Goal: Transaction & Acquisition: Purchase product/service

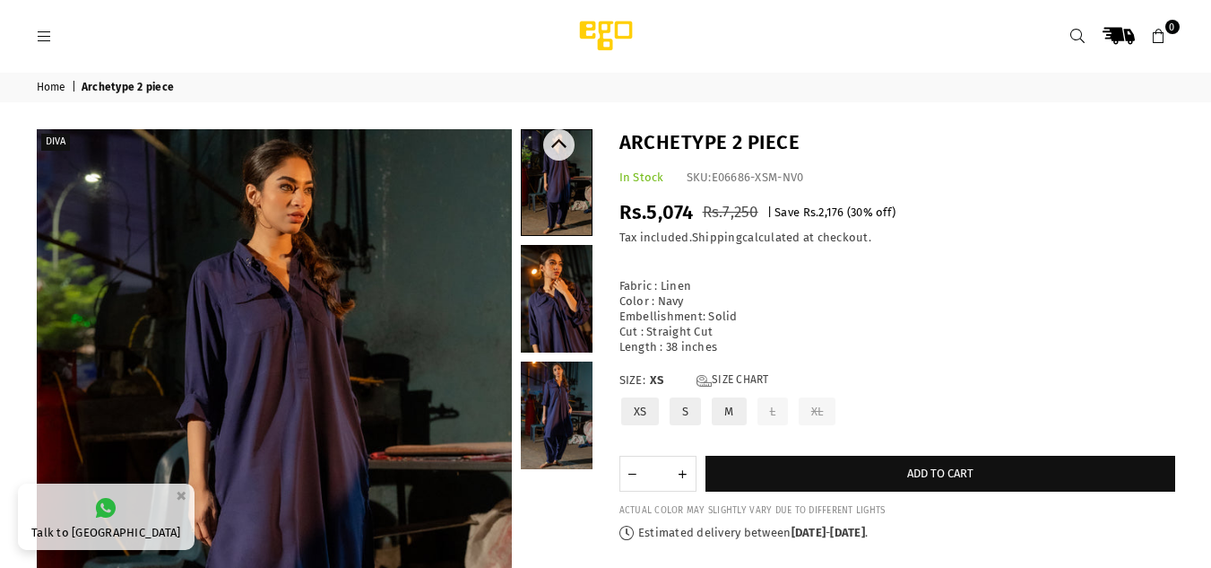
click at [570, 309] on link at bounding box center [557, 299] width 72 height 108
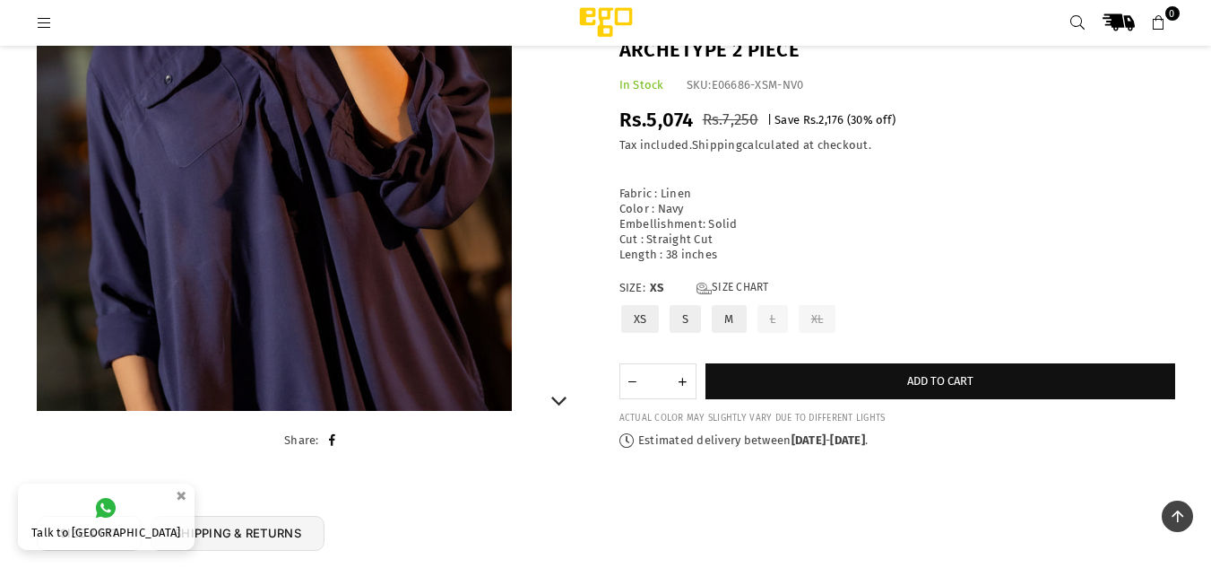
scroll to position [368, 0]
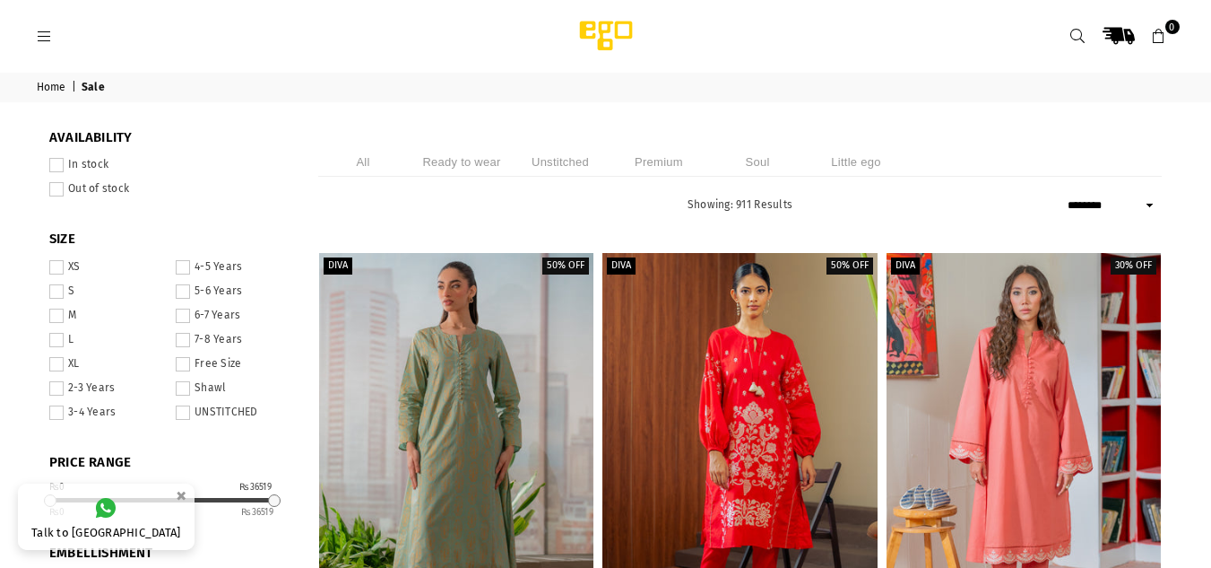
click at [1148, 205] on select "**********" at bounding box center [1112, 206] width 99 height 22
click at [1063, 195] on select "**********" at bounding box center [1112, 206] width 99 height 22
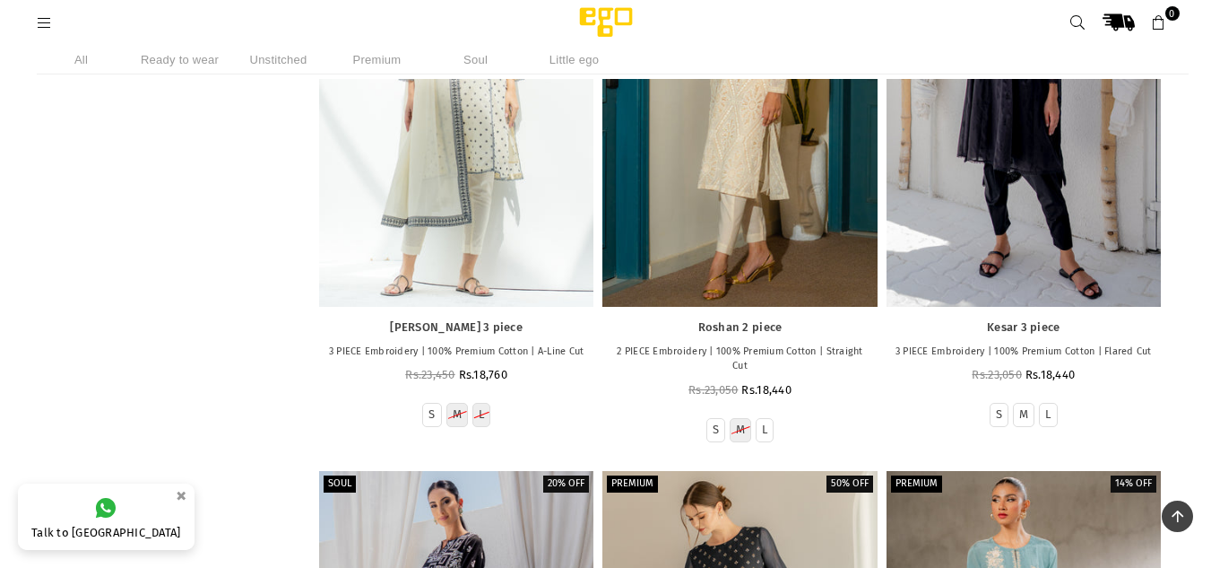
scroll to position [3020, 0]
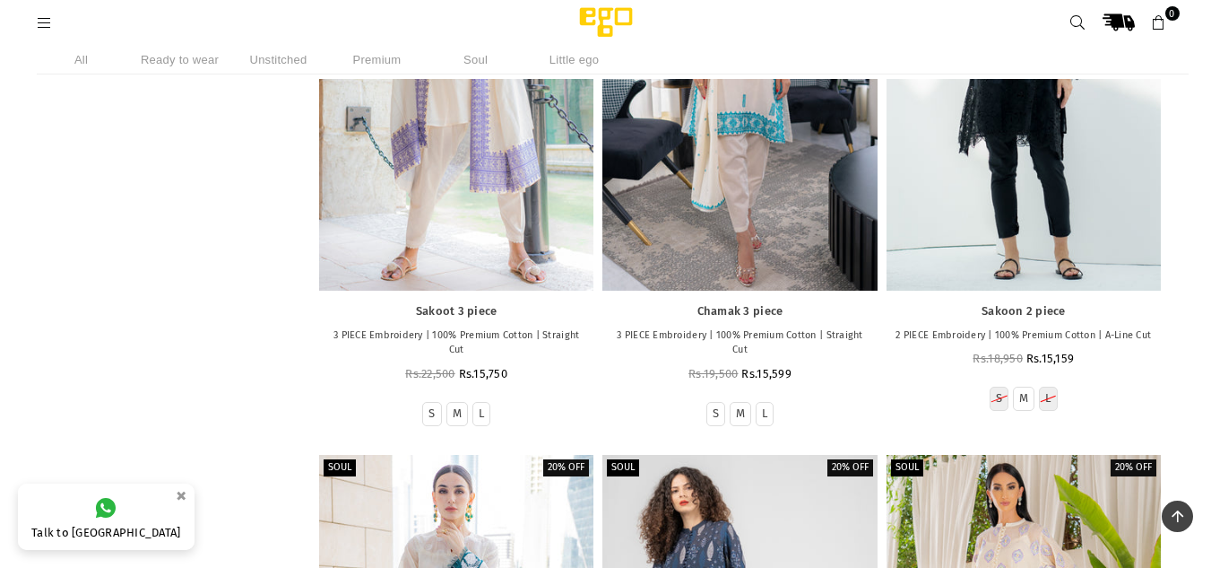
scroll to position [6490, 0]
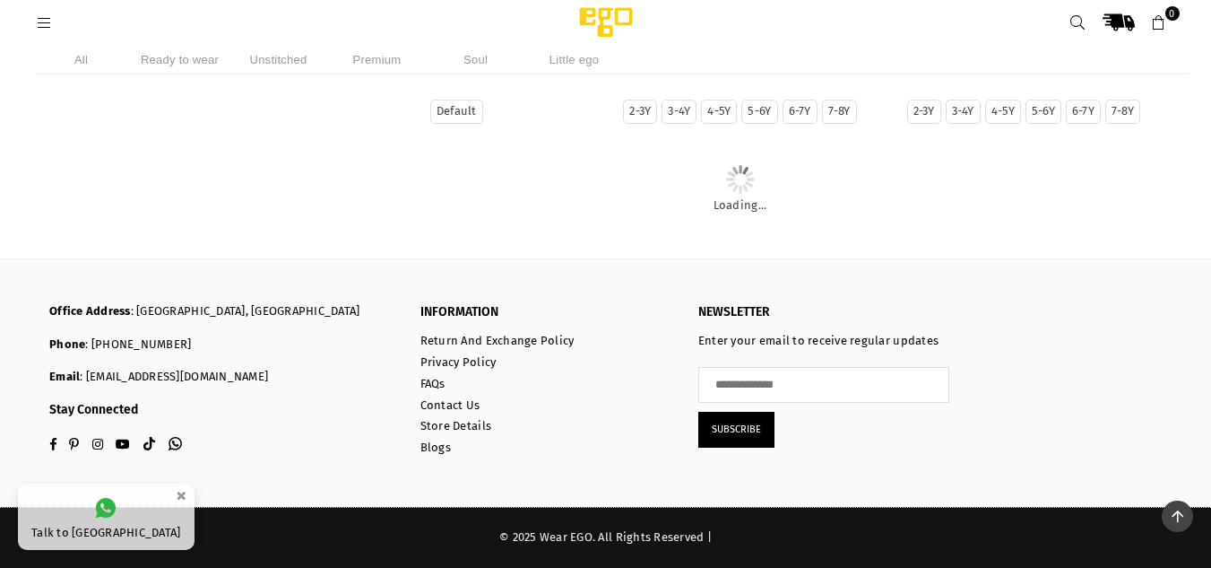
scroll to position [3934, 0]
select select "**********"
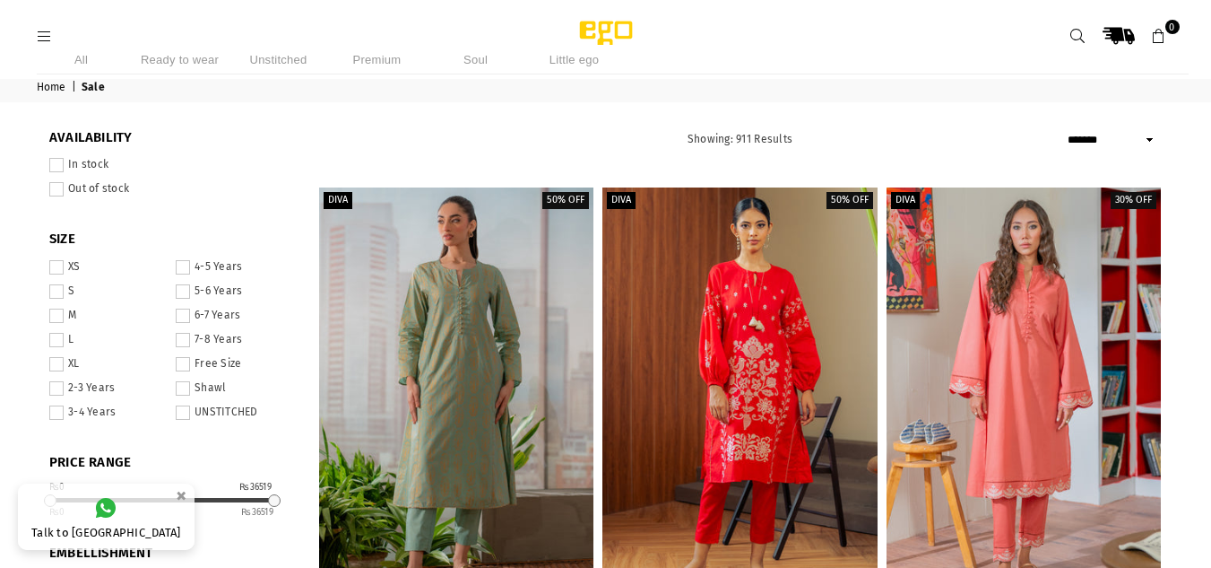
scroll to position [541, 0]
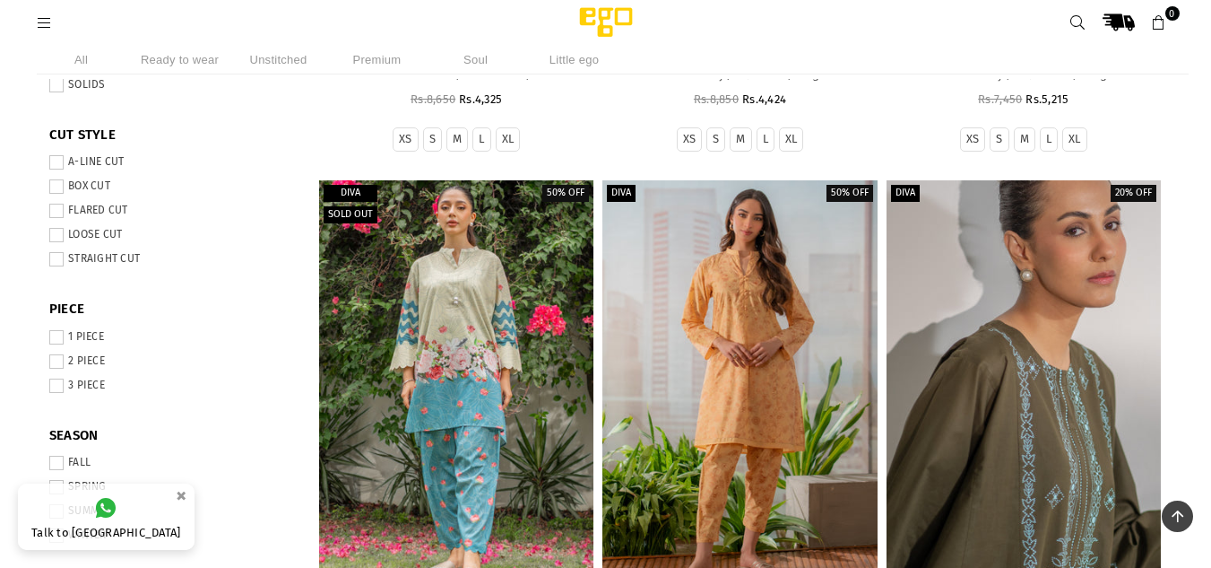
click at [1036, 358] on div at bounding box center [1024, 386] width 274 height 412
click at [954, 324] on div at bounding box center [1024, 386] width 274 height 412
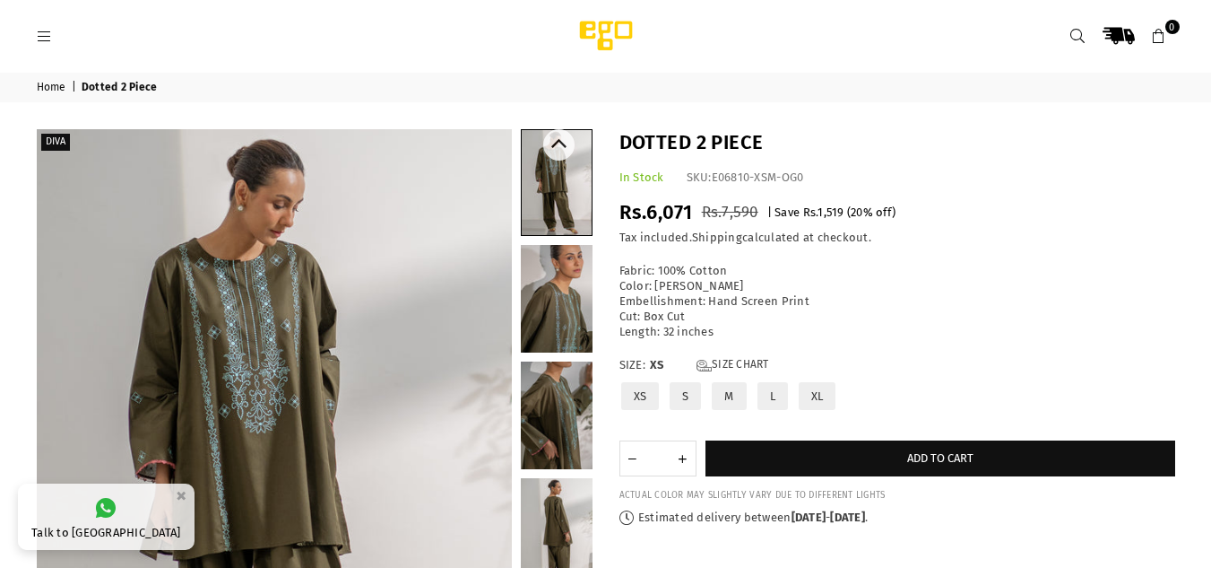
click at [558, 312] on link at bounding box center [557, 299] width 72 height 108
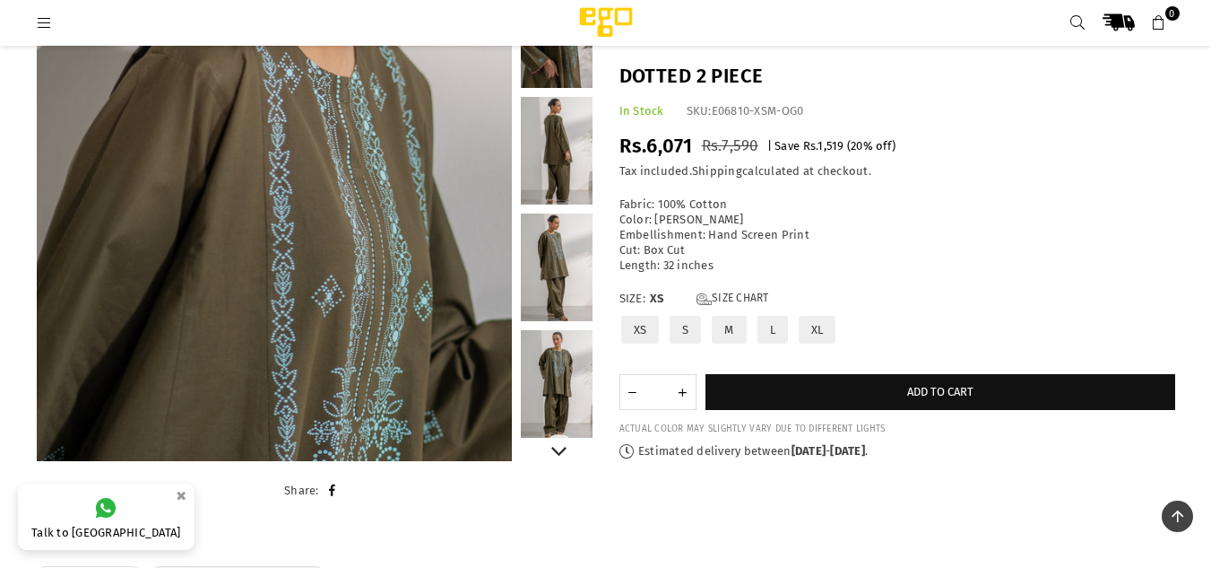
scroll to position [332, 0]
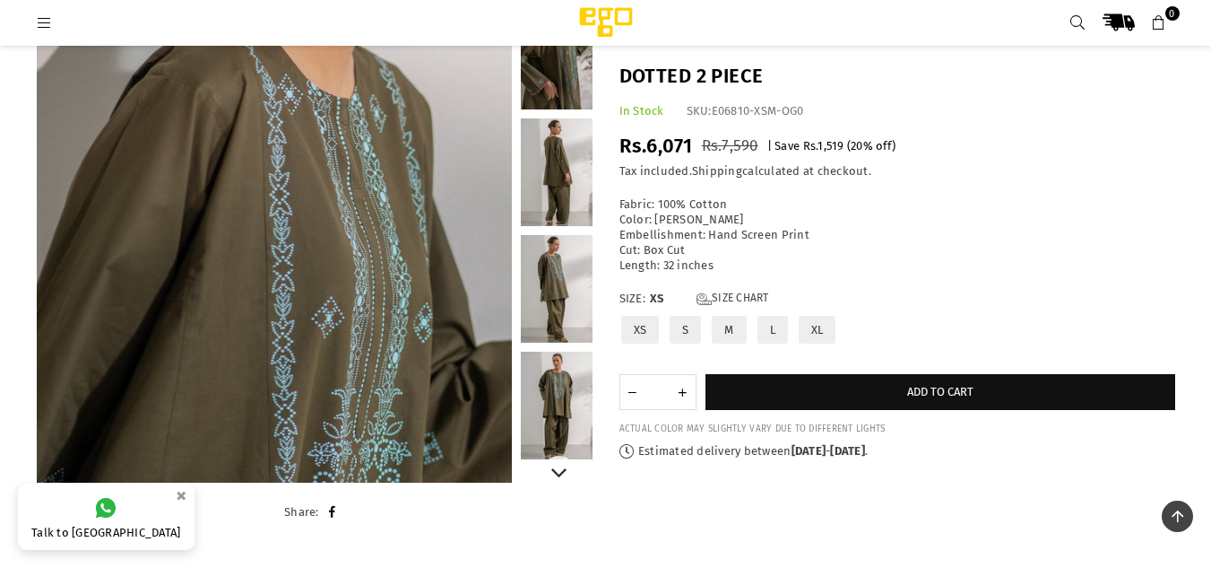
click at [558, 312] on link at bounding box center [557, 289] width 72 height 108
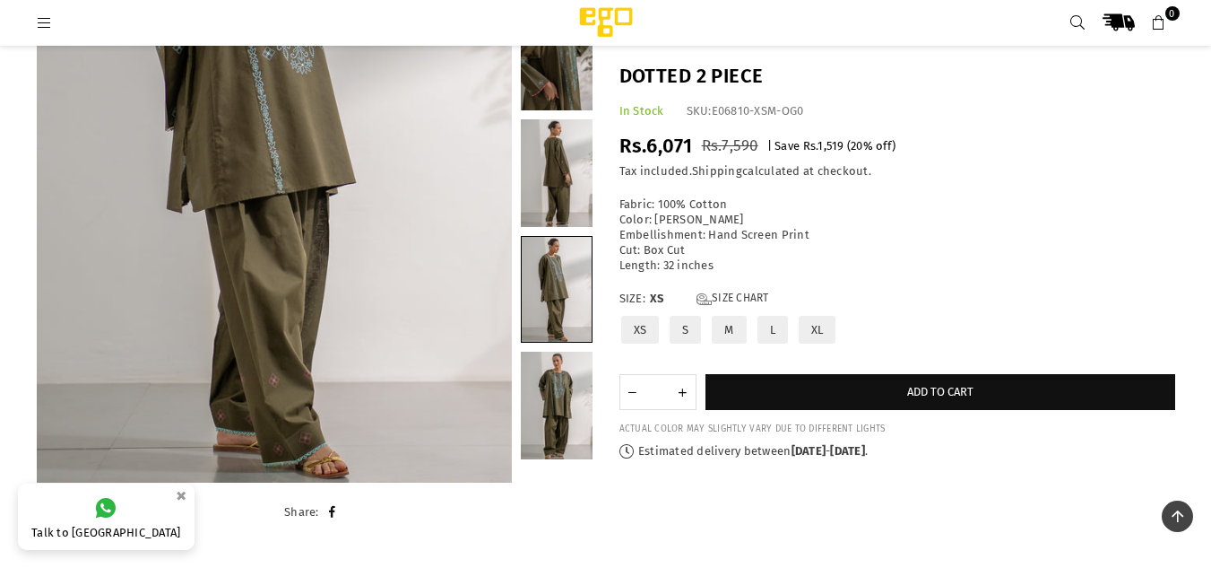
click at [97, 43] on header "Ego .st0 { fill: #000000; } 0" at bounding box center [606, 22] width 1166 height 45
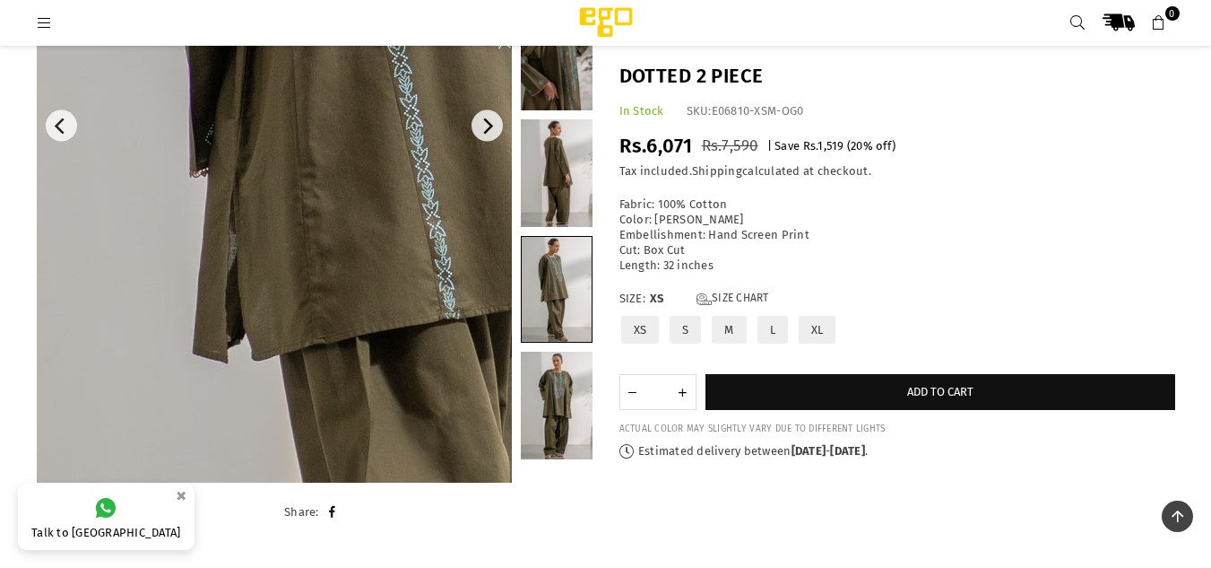
click at [145, 94] on img at bounding box center [437, 166] width 1076 height 1614
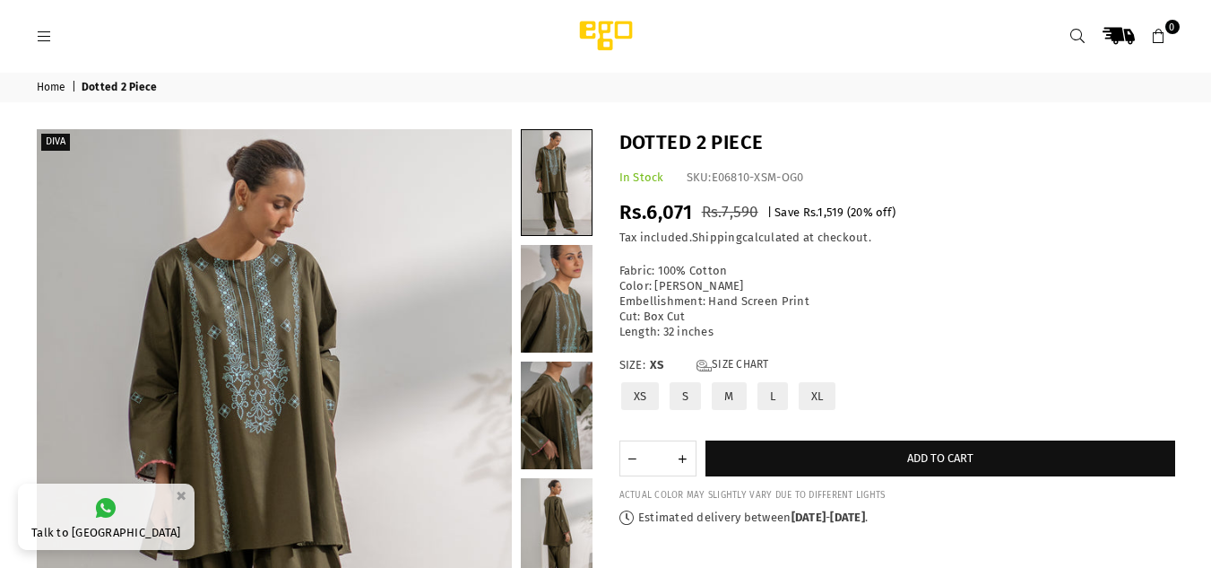
click at [691, 395] on label "S" at bounding box center [685, 395] width 35 height 31
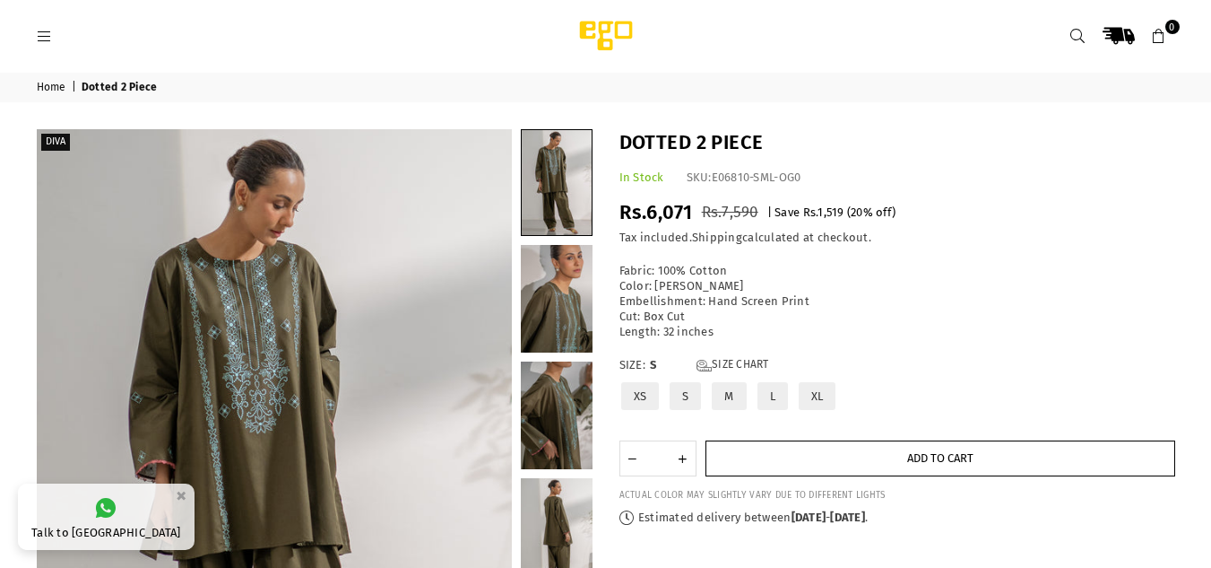
click at [777, 458] on button "Add to cart" at bounding box center [941, 458] width 470 height 36
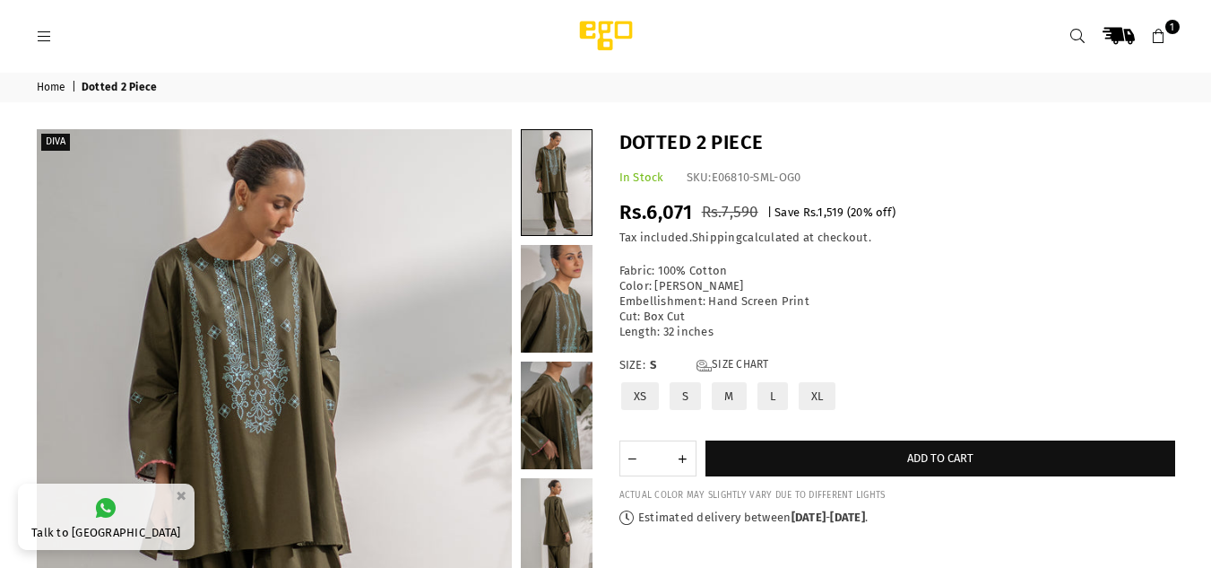
click at [1155, 36] on icon at bounding box center [1159, 37] width 16 height 16
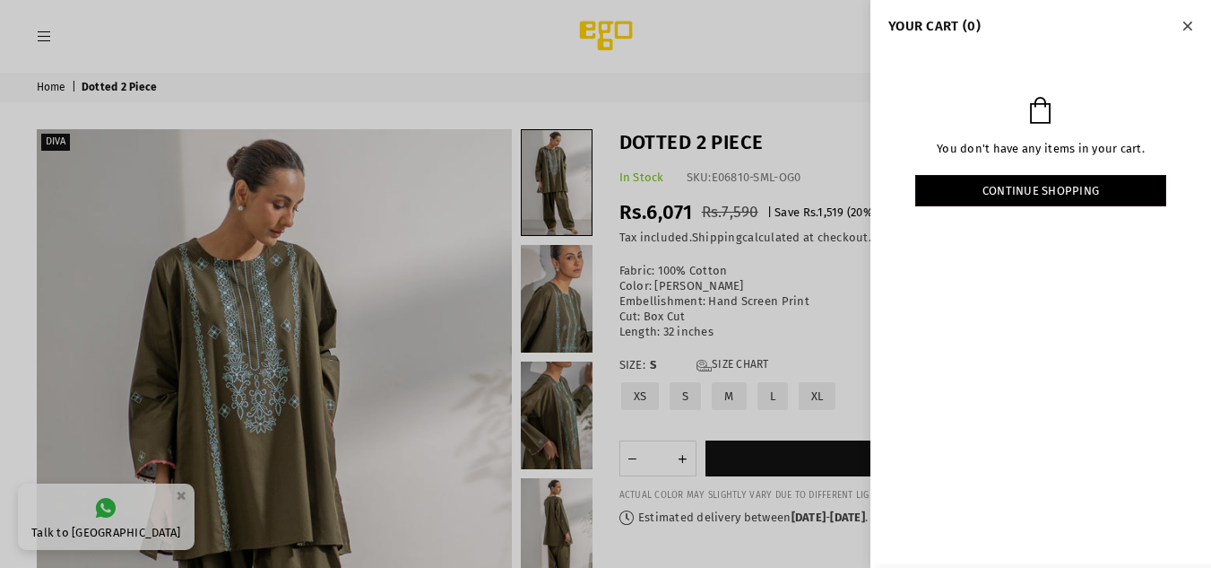
click at [738, 464] on div at bounding box center [605, 284] width 1211 height 568
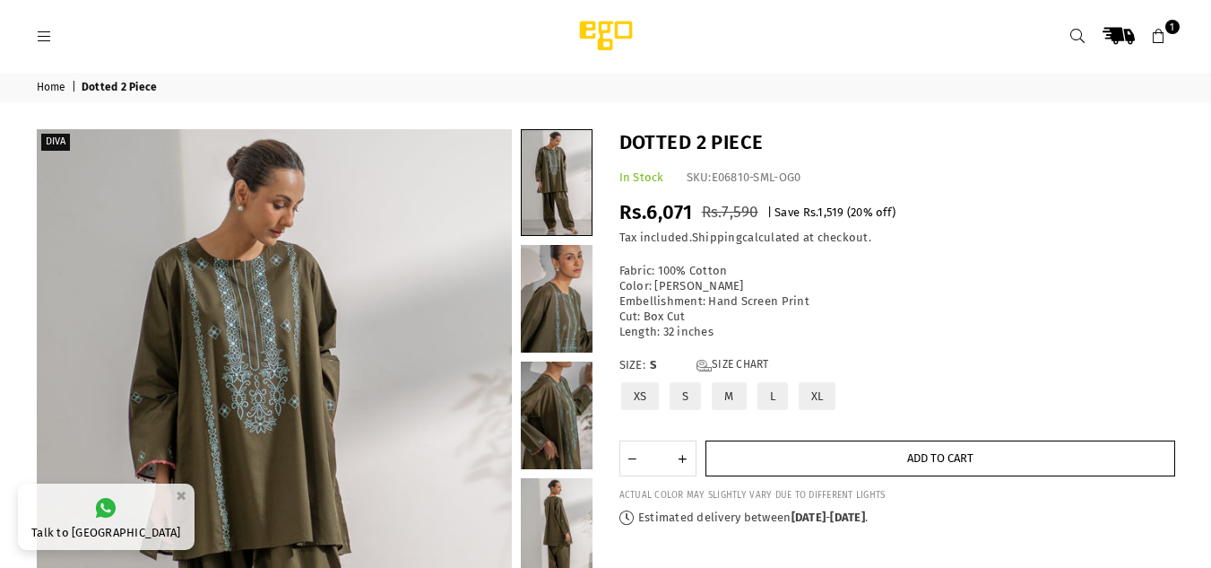
click at [927, 461] on span "Add to cart" at bounding box center [940, 457] width 66 height 13
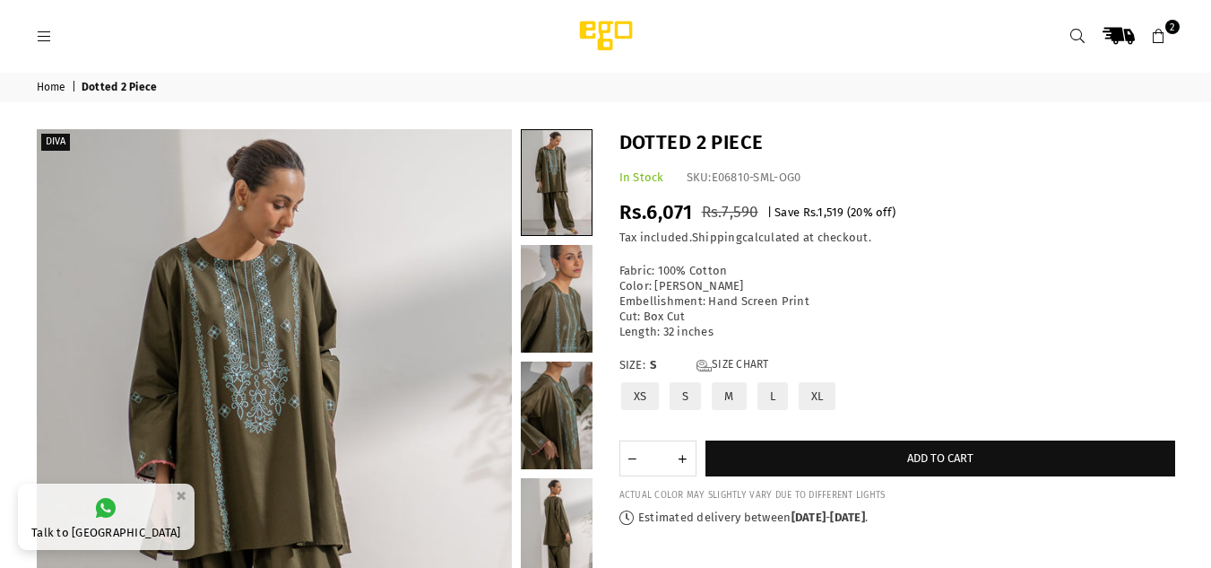
click at [1159, 36] on icon at bounding box center [1159, 37] width 16 height 16
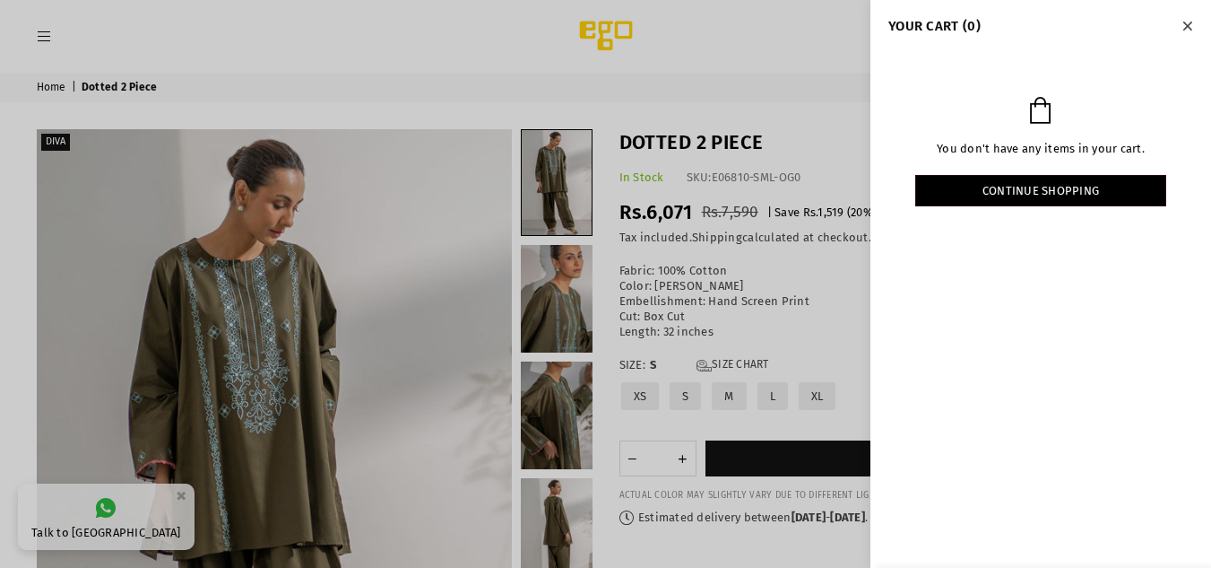
click at [1185, 29] on icon "Close" at bounding box center [1188, 26] width 10 height 13
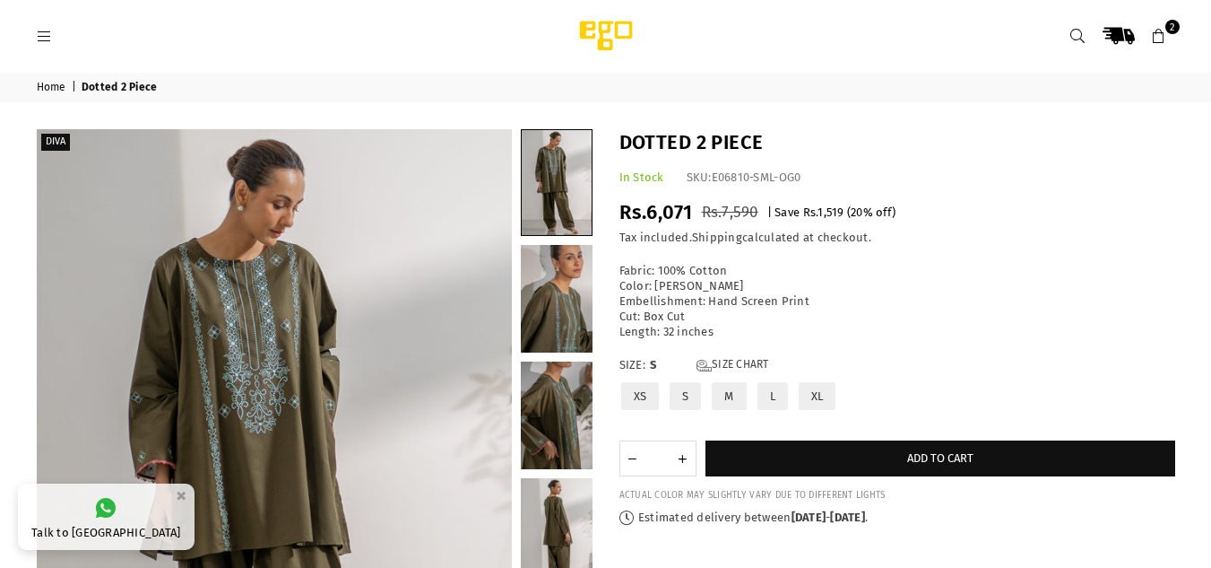
click at [1156, 35] on icon at bounding box center [1159, 37] width 16 height 16
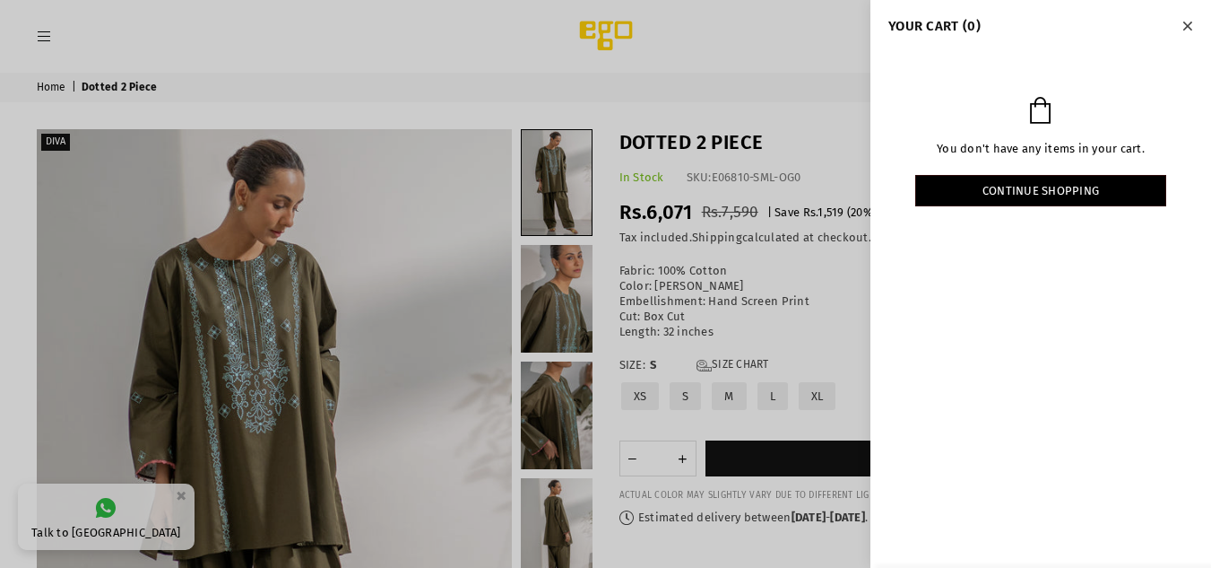
click at [689, 395] on div at bounding box center [605, 284] width 1211 height 568
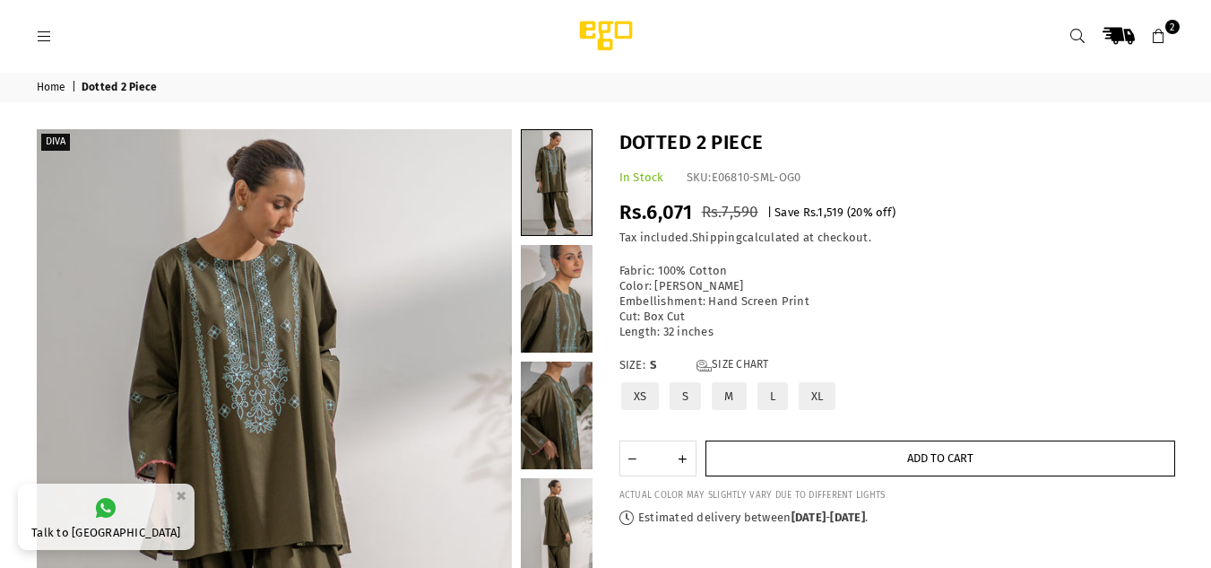
click at [951, 456] on span "Add to cart" at bounding box center [940, 457] width 66 height 13
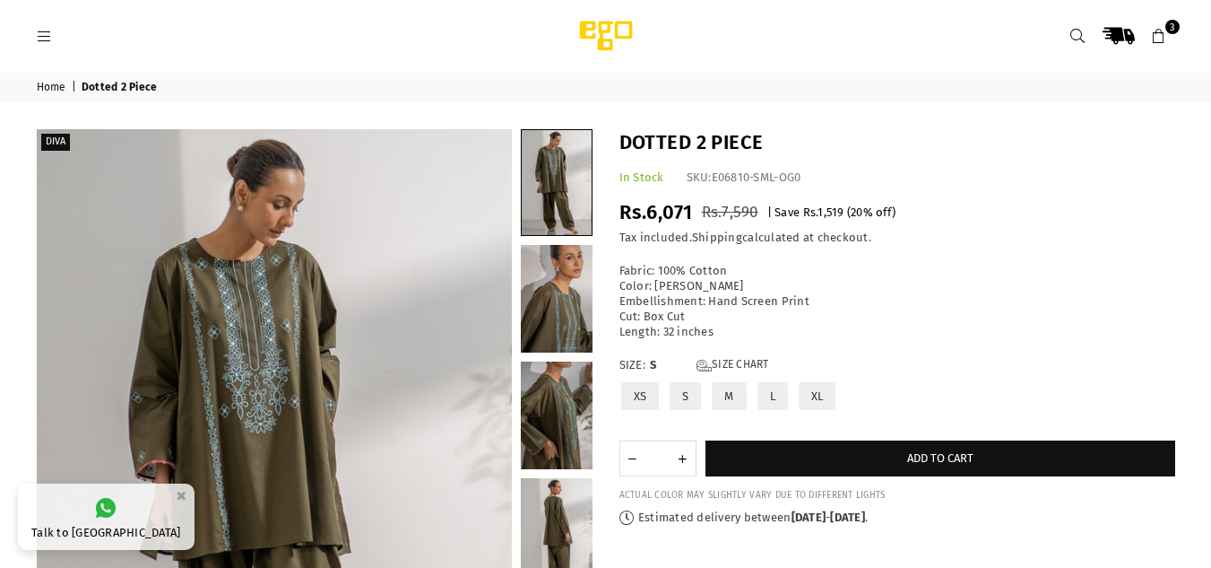
click at [1163, 32] on icon at bounding box center [1159, 37] width 16 height 16
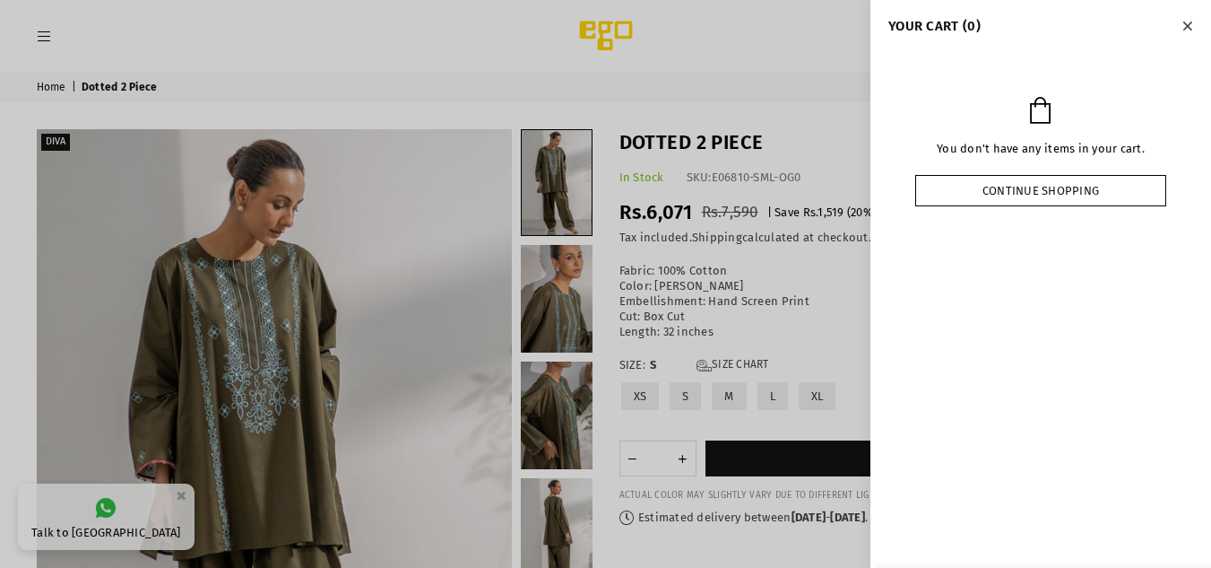
click at [1111, 189] on link "Continue shopping" at bounding box center [1040, 190] width 251 height 31
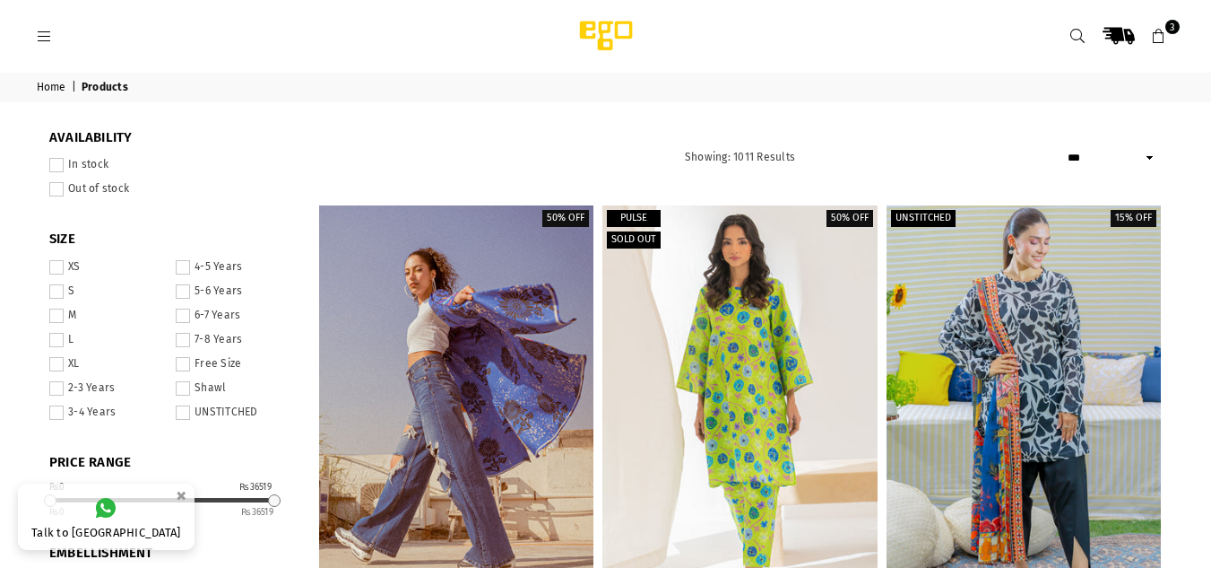
click at [1164, 31] on icon at bounding box center [1159, 37] width 16 height 16
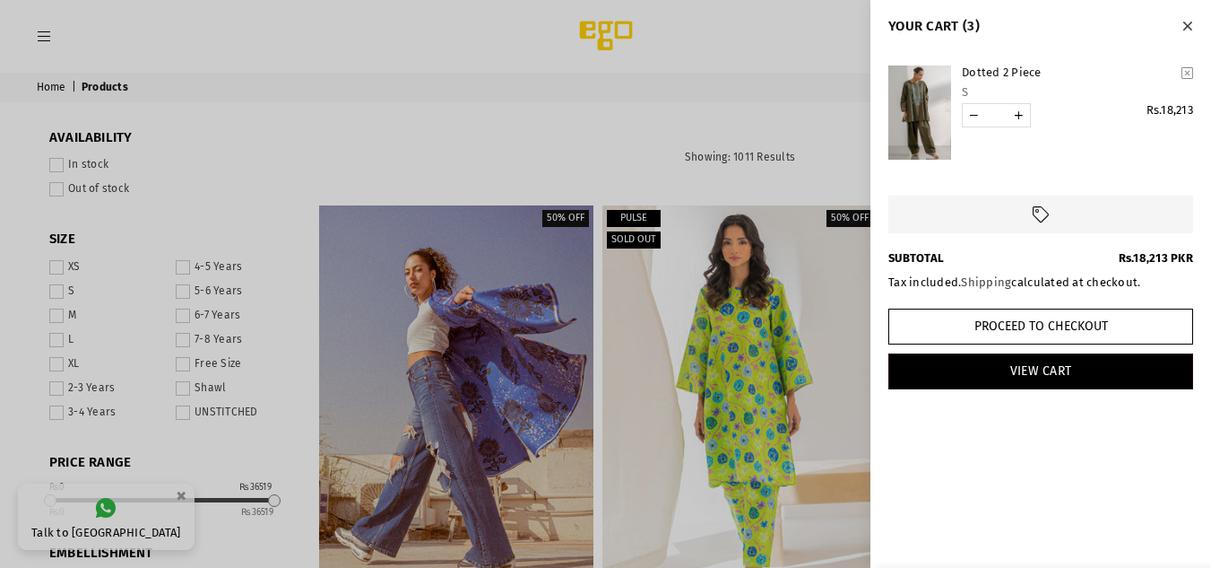
click at [977, 114] on link "YOUR CART" at bounding box center [974, 115] width 22 height 22
type input "*"
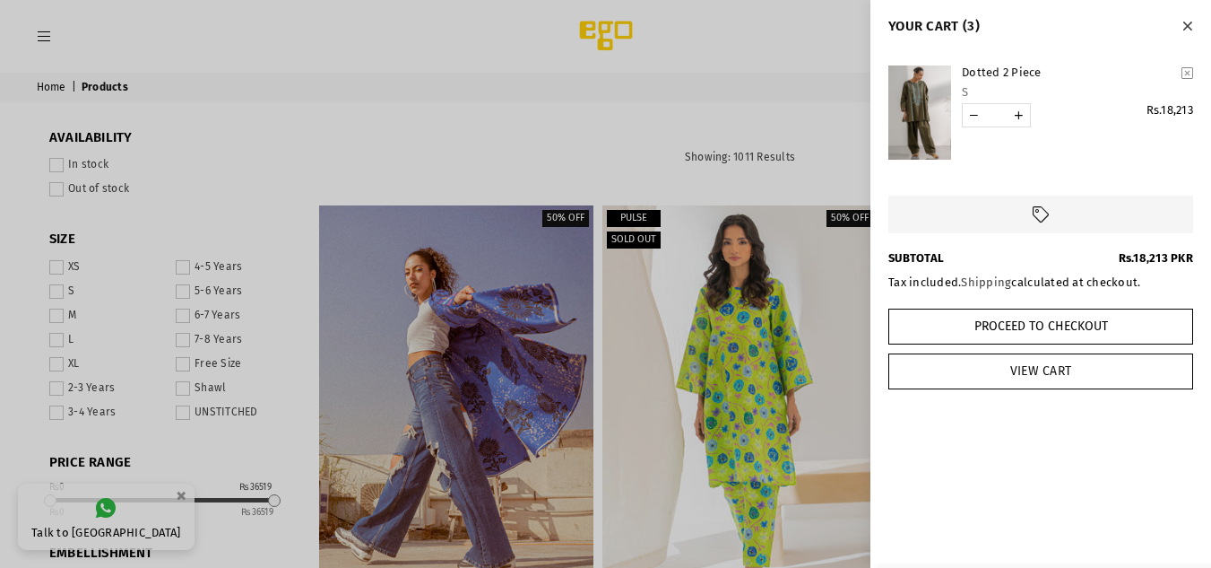
click at [1062, 370] on link "View Cart" at bounding box center [1040, 371] width 305 height 36
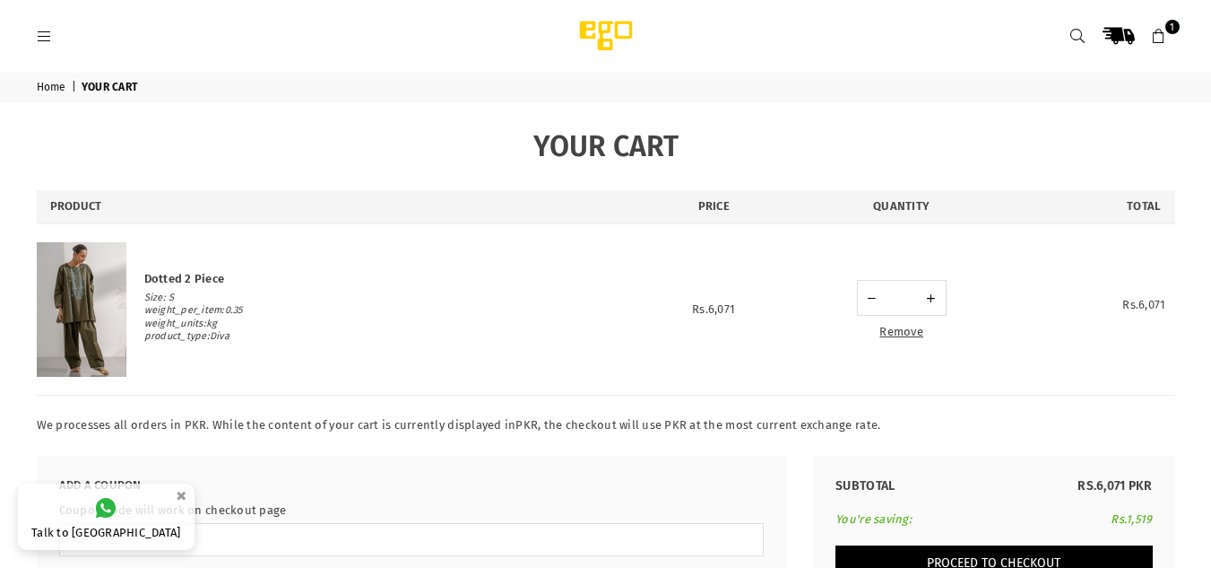
click at [1024, 553] on button "Proceed to Checkout" at bounding box center [994, 563] width 316 height 36
